Goal: Task Accomplishment & Management: Use online tool/utility

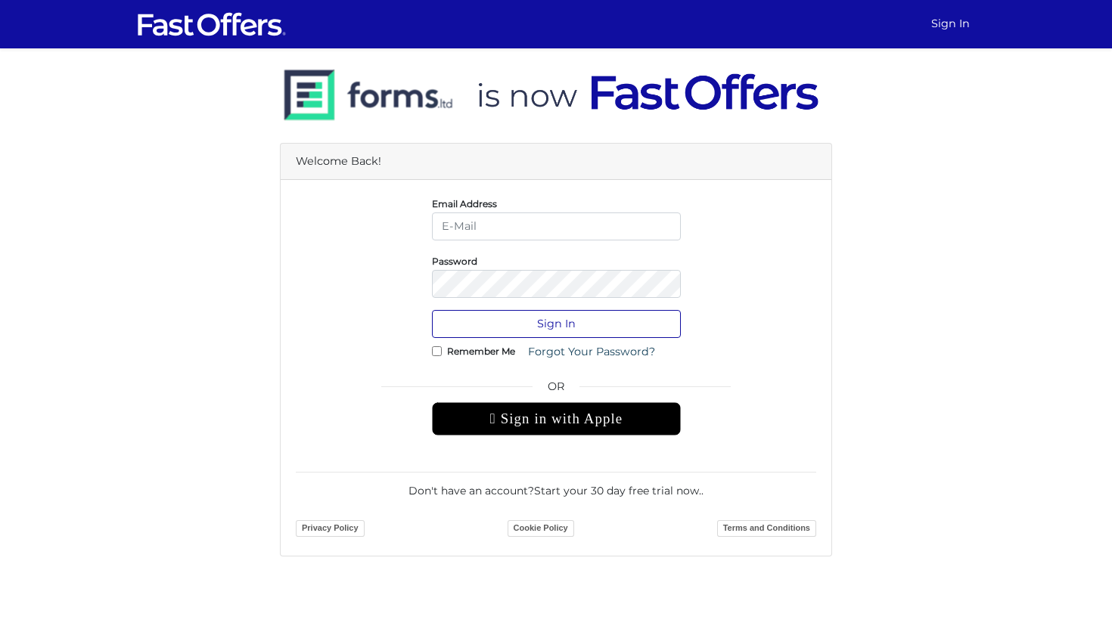
type input "[PERSON_NAME][EMAIL_ADDRESS][DOMAIN_NAME]"
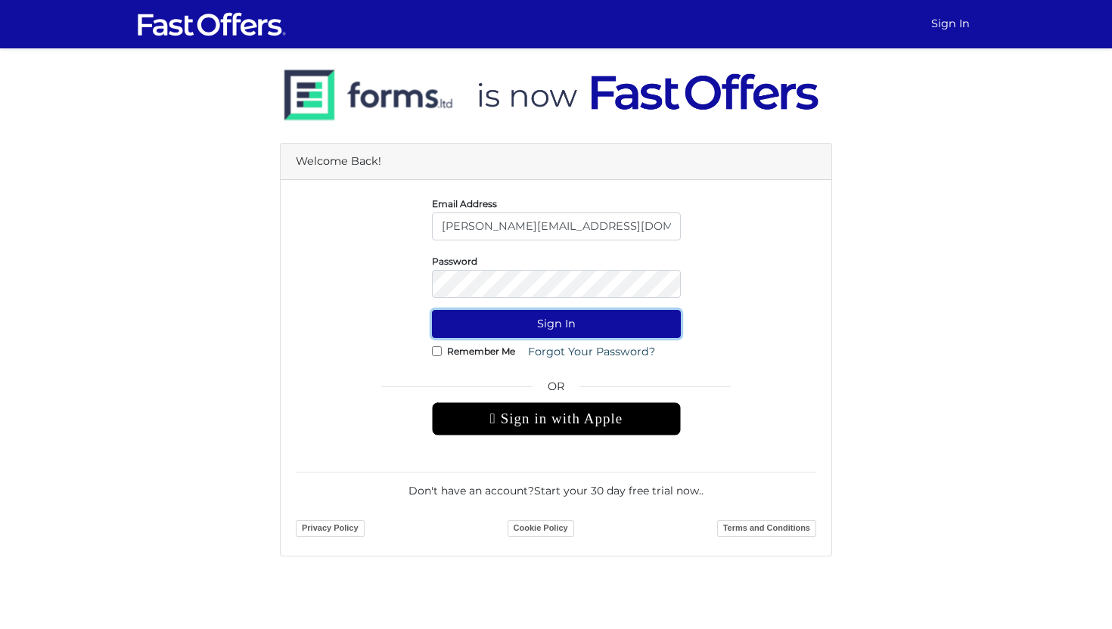
click at [544, 318] on button "Sign In" at bounding box center [556, 324] width 249 height 28
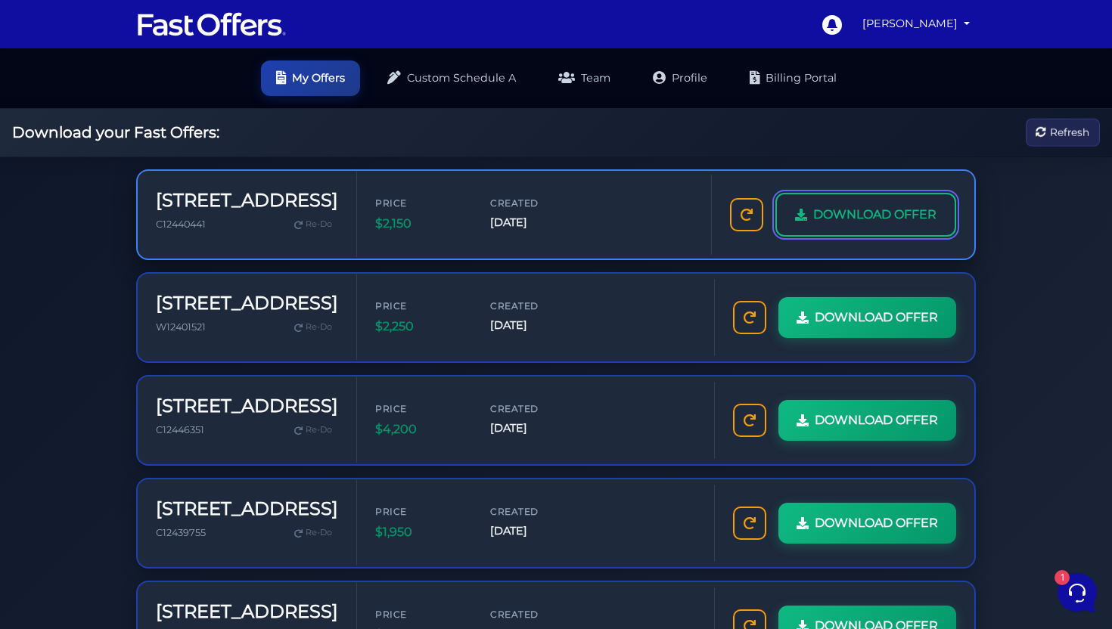
click at [850, 213] on span "DOWNLOAD OFFER" at bounding box center [874, 215] width 123 height 20
